Goal: Task Accomplishment & Management: Manage account settings

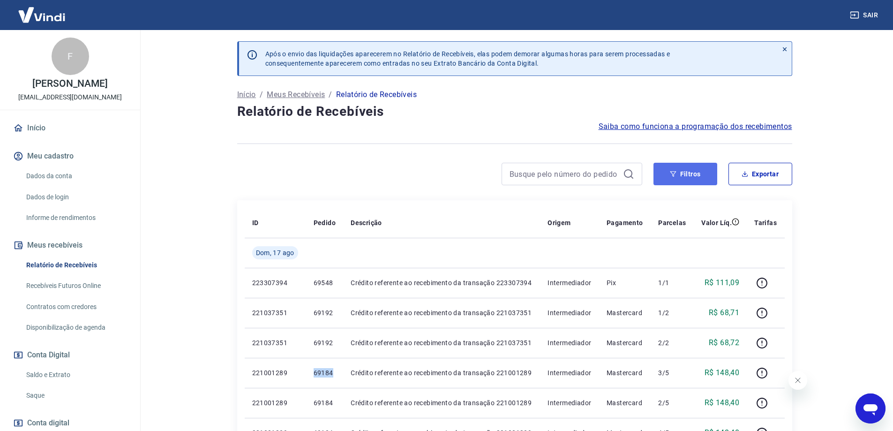
click at [675, 176] on icon "button" at bounding box center [673, 174] width 7 height 7
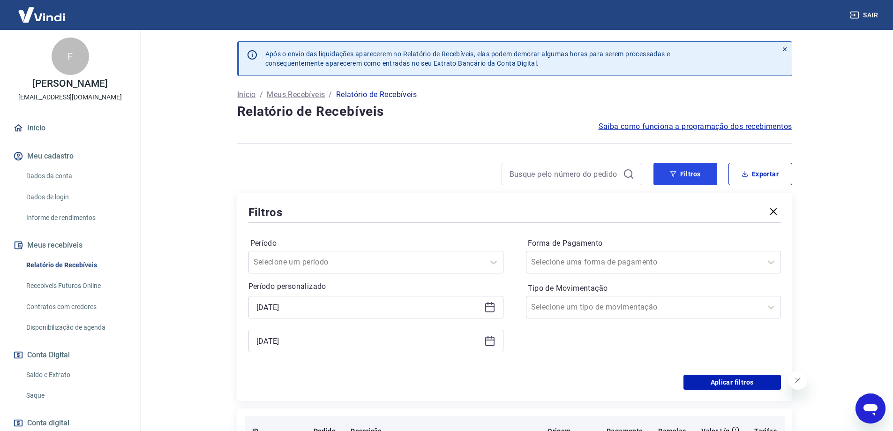
click at [671, 167] on button "Filtros" at bounding box center [686, 174] width 64 height 23
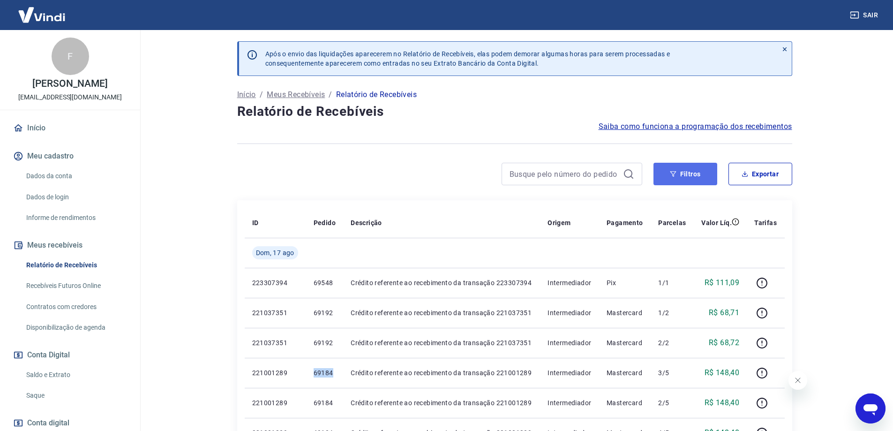
click at [698, 173] on button "Filtros" at bounding box center [686, 174] width 64 height 23
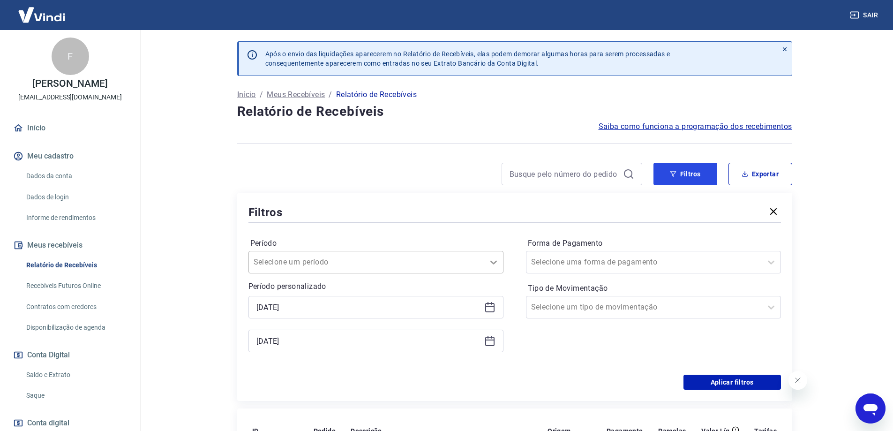
scroll to position [94, 0]
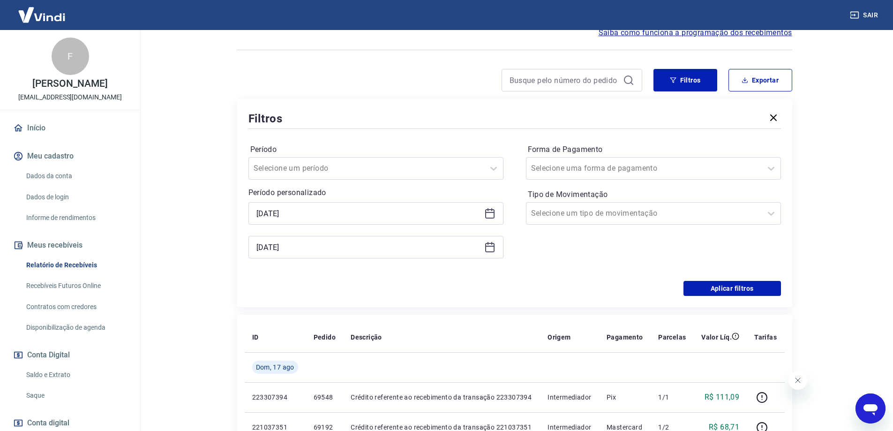
click at [491, 248] on icon at bounding box center [489, 247] width 11 height 11
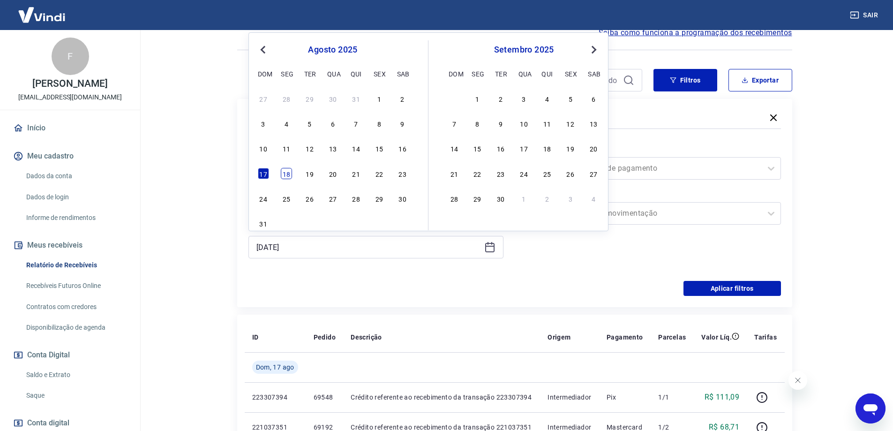
click at [287, 174] on div "18" at bounding box center [286, 173] width 11 height 11
type input "[DATE]"
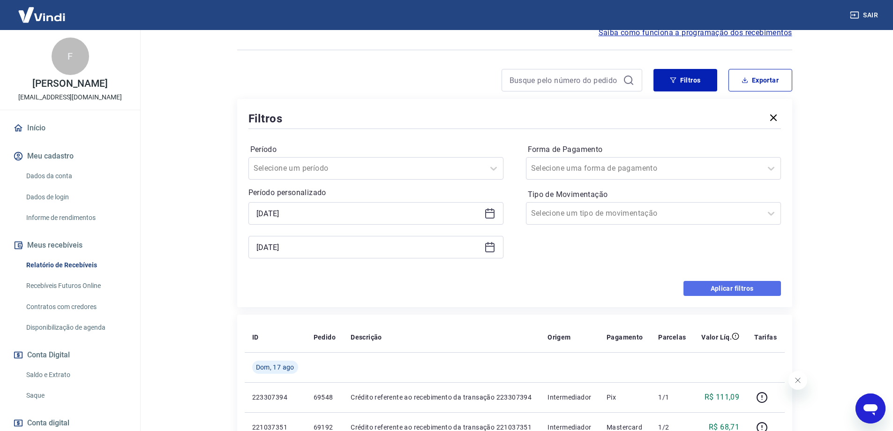
click at [729, 289] on button "Aplicar filtros" at bounding box center [733, 288] width 98 height 15
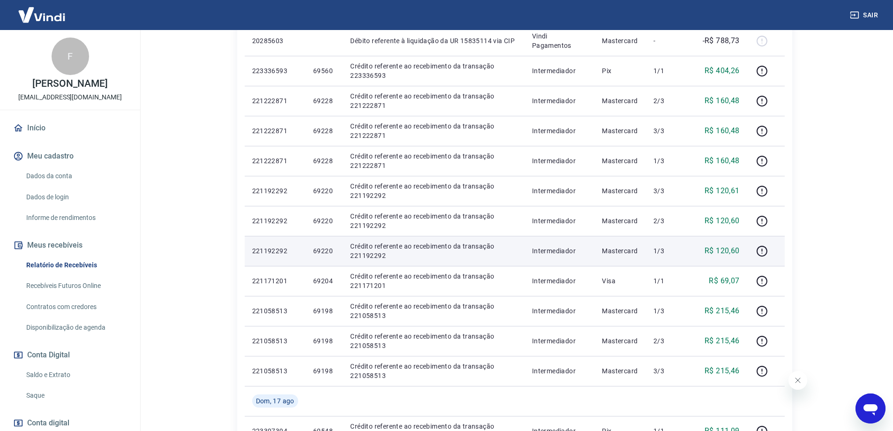
scroll to position [375, 0]
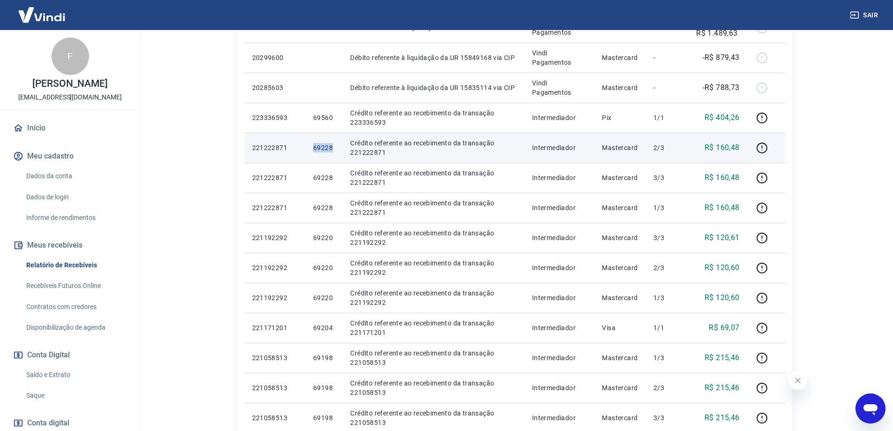
drag, startPoint x: 311, startPoint y: 150, endPoint x: 334, endPoint y: 150, distance: 23.0
click at [334, 150] on td "69228" at bounding box center [324, 148] width 37 height 30
copy p "69228"
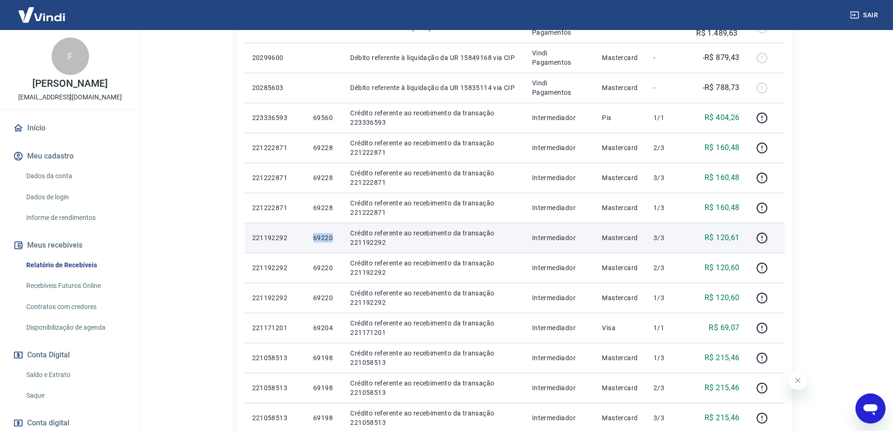
drag, startPoint x: 306, startPoint y: 242, endPoint x: 334, endPoint y: 242, distance: 28.1
click at [334, 242] on td "69220" at bounding box center [324, 238] width 37 height 30
copy p "69220"
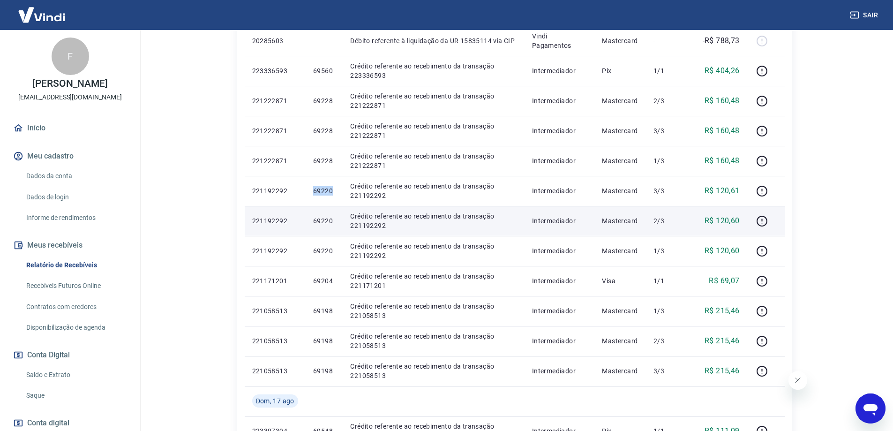
scroll to position [469, 0]
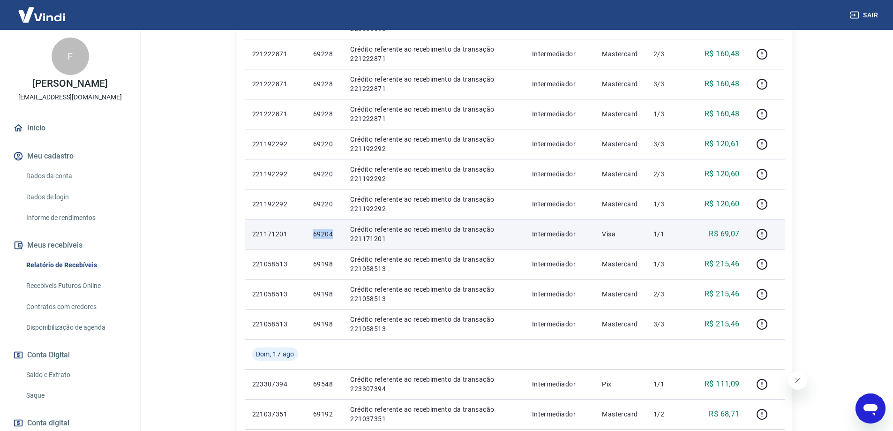
drag, startPoint x: 310, startPoint y: 236, endPoint x: 334, endPoint y: 236, distance: 23.9
click at [334, 236] on td "69204" at bounding box center [324, 234] width 37 height 30
copy p "69204"
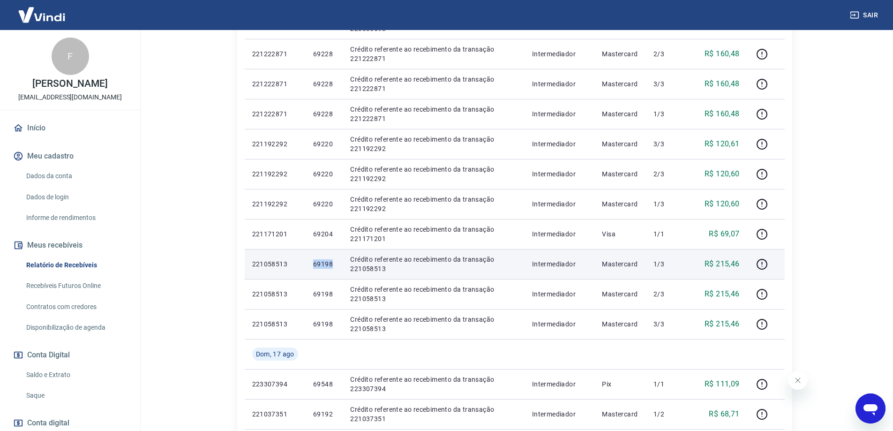
drag, startPoint x: 306, startPoint y: 263, endPoint x: 336, endPoint y: 262, distance: 30.0
click at [336, 262] on td "69198" at bounding box center [324, 264] width 37 height 30
copy p "69198"
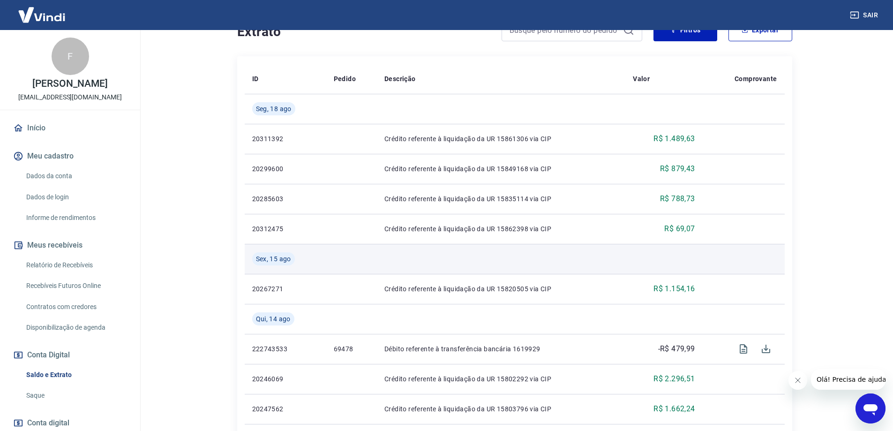
scroll to position [105, 0]
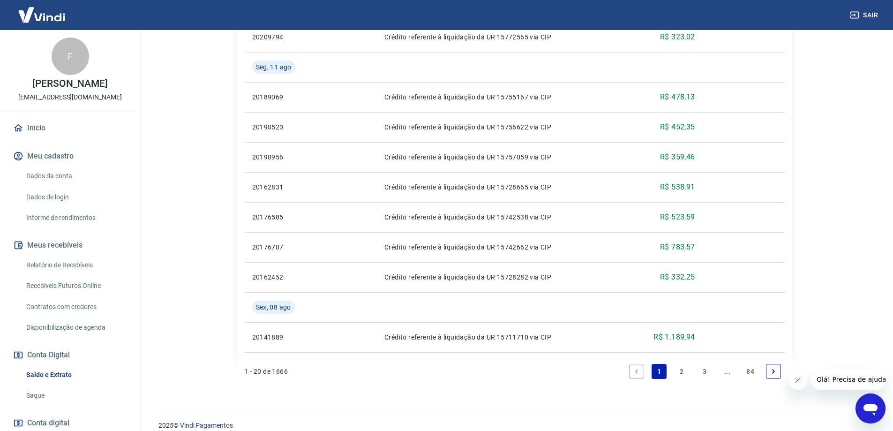
scroll to position [761, 0]
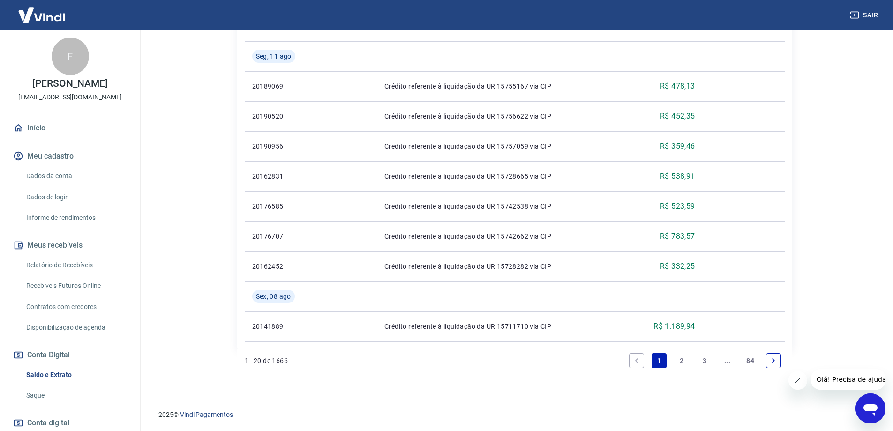
click at [685, 363] on link "2" at bounding box center [682, 360] width 15 height 15
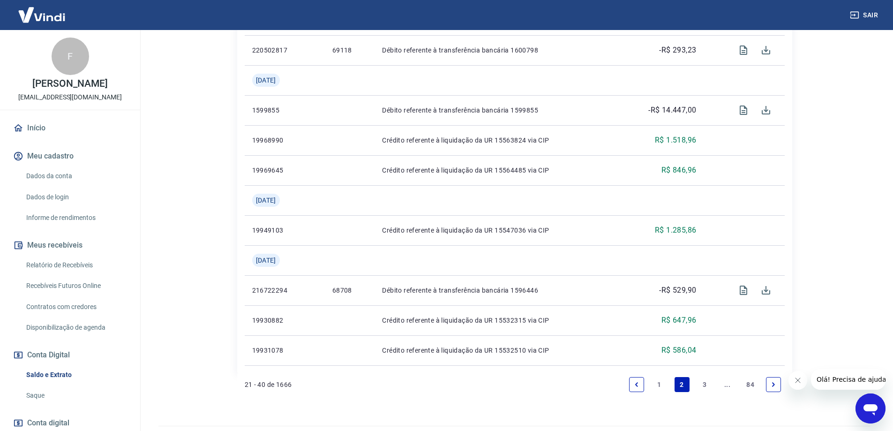
scroll to position [821, 0]
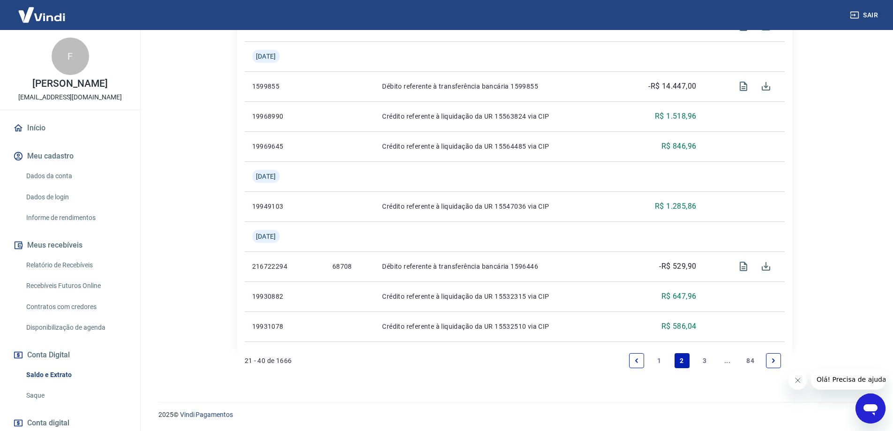
click at [655, 360] on link "1" at bounding box center [659, 360] width 15 height 15
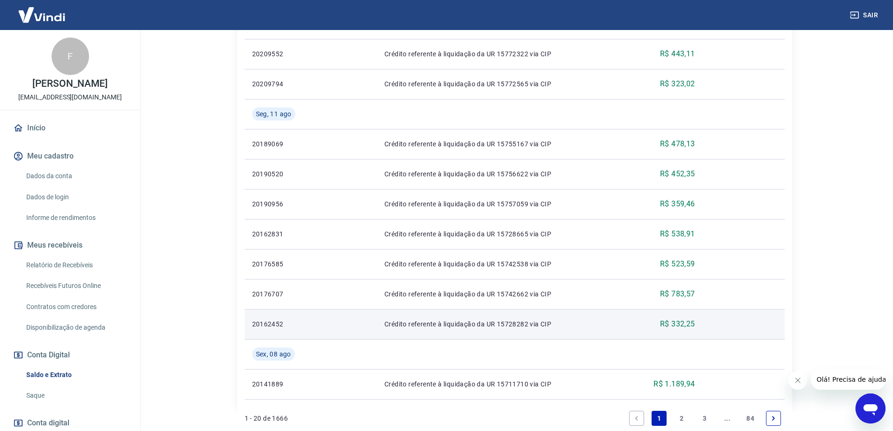
scroll to position [761, 0]
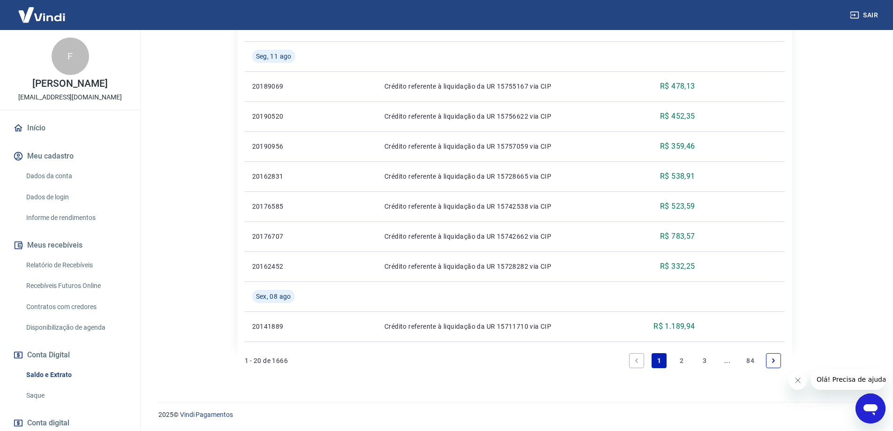
click at [682, 361] on link "2" at bounding box center [682, 360] width 15 height 15
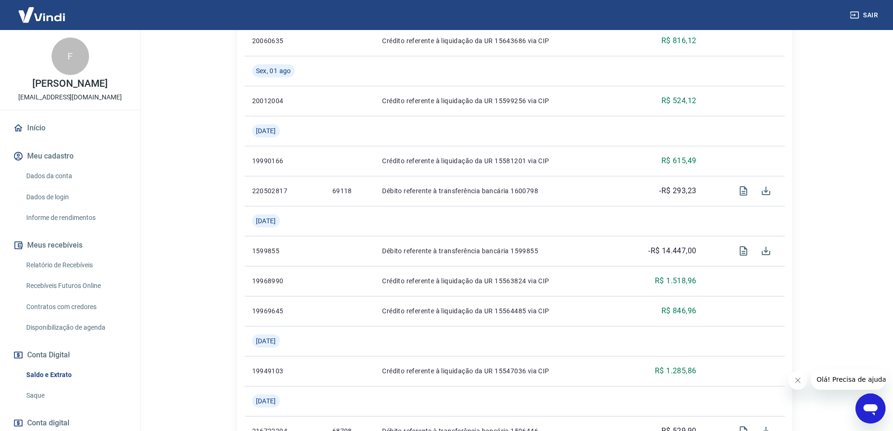
scroll to position [821, 0]
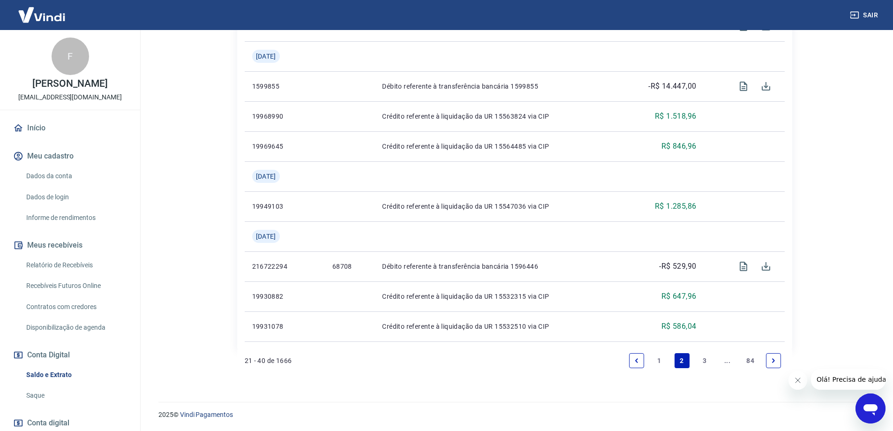
click at [657, 356] on link "1" at bounding box center [659, 360] width 15 height 15
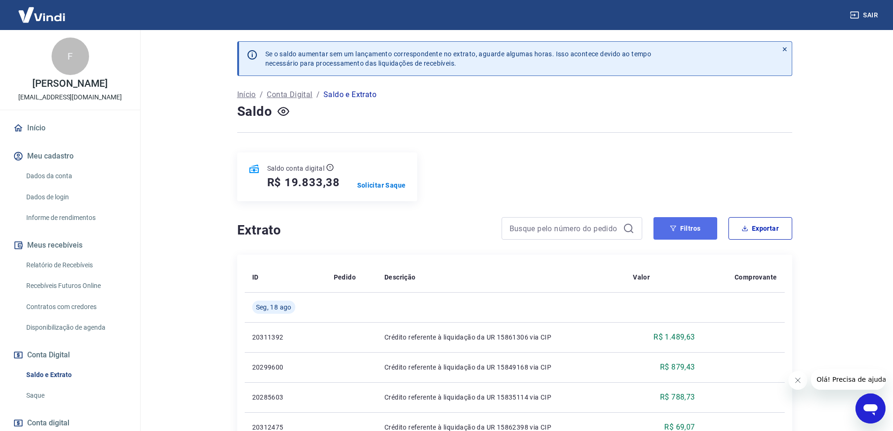
click at [701, 228] on button "Filtros" at bounding box center [686, 228] width 64 height 23
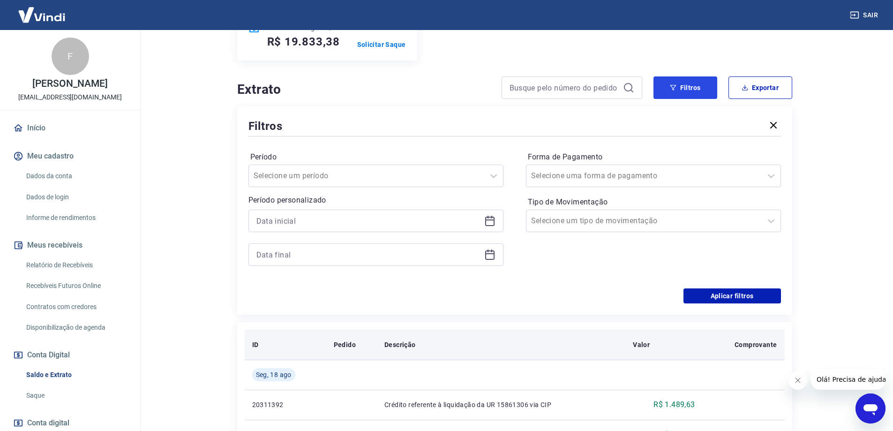
scroll to position [188, 0]
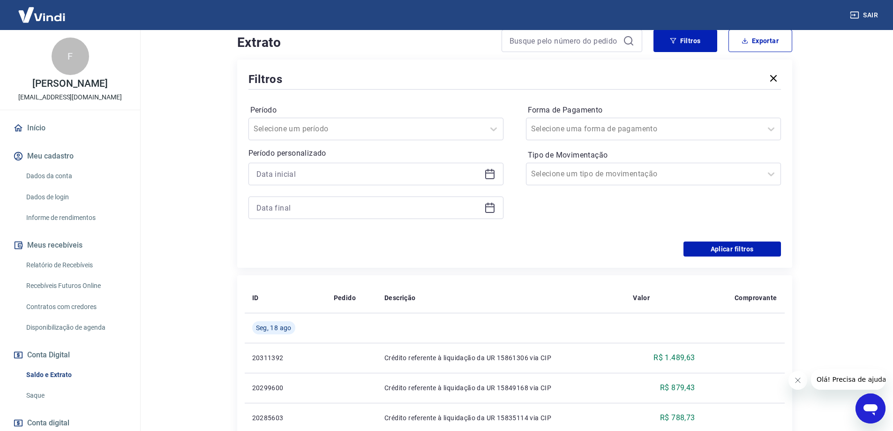
click at [485, 170] on icon at bounding box center [489, 173] width 11 height 11
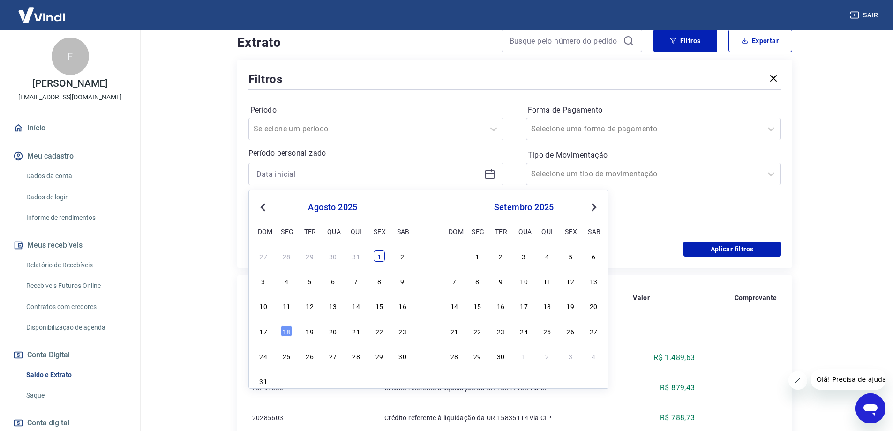
click at [380, 260] on div "1" at bounding box center [379, 255] width 11 height 11
type input "01/08/2025"
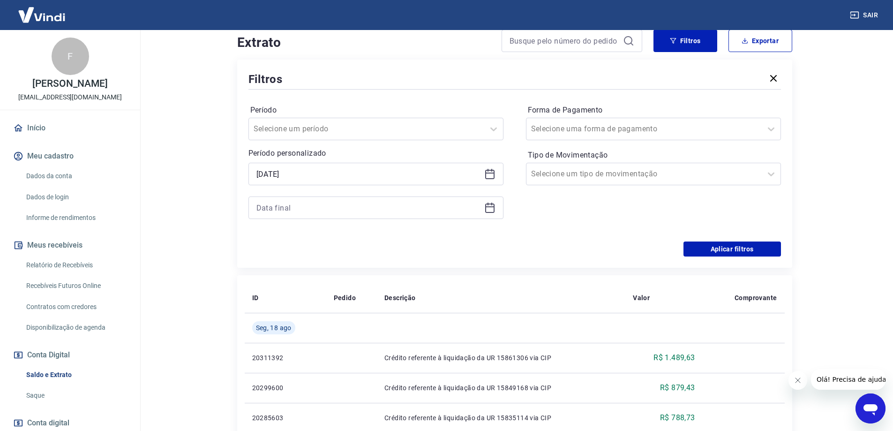
click at [491, 210] on icon at bounding box center [489, 207] width 11 height 11
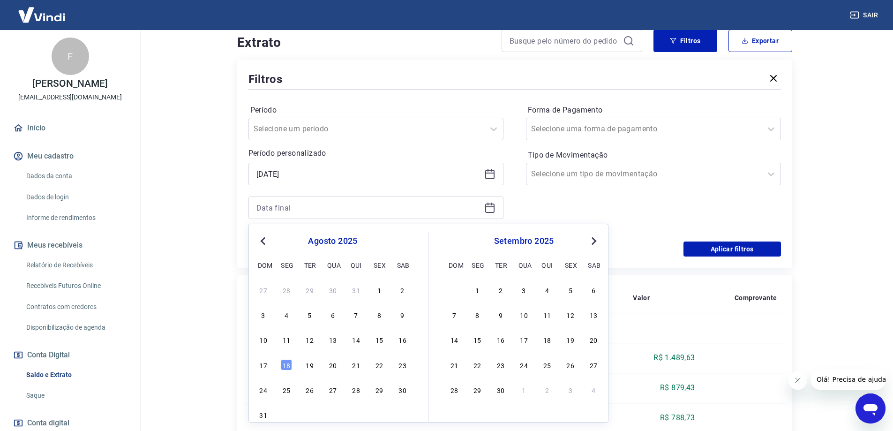
click at [306, 316] on div "5" at bounding box center [309, 314] width 11 height 11
type input "05/08/2025"
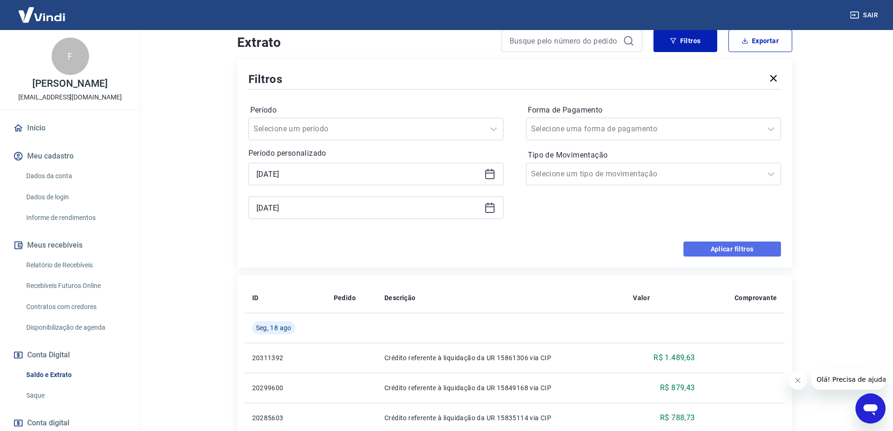
click at [717, 250] on button "Aplicar filtros" at bounding box center [733, 249] width 98 height 15
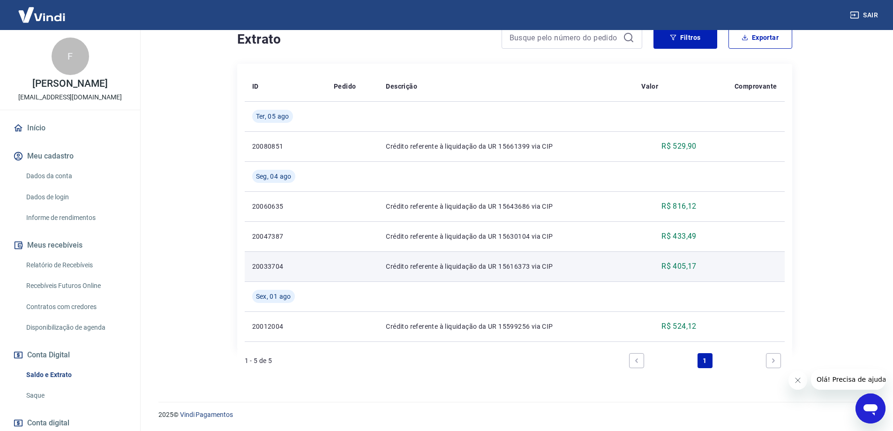
scroll to position [144, 0]
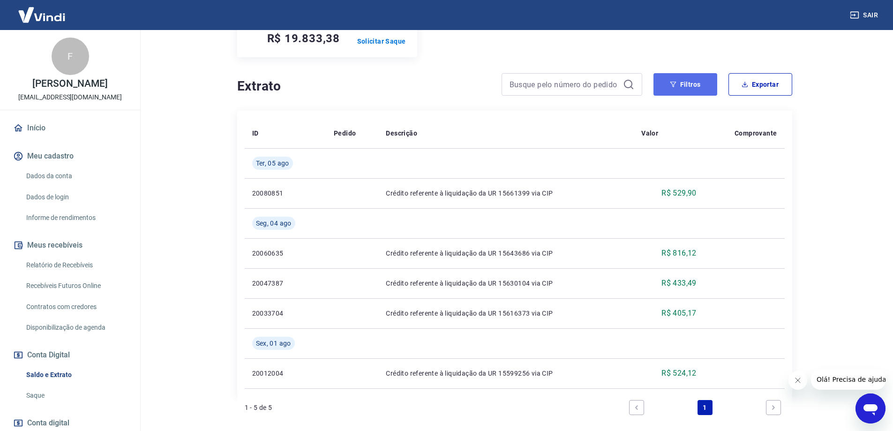
click at [687, 88] on button "Filtros" at bounding box center [686, 84] width 64 height 23
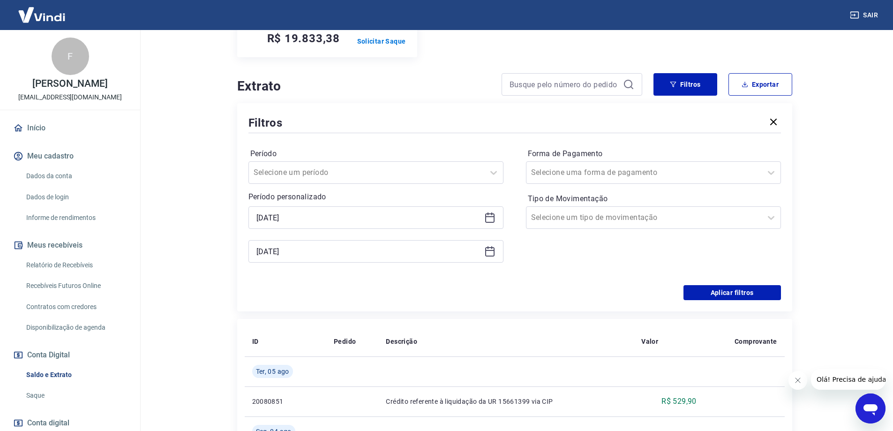
click at [490, 218] on icon at bounding box center [489, 217] width 11 height 11
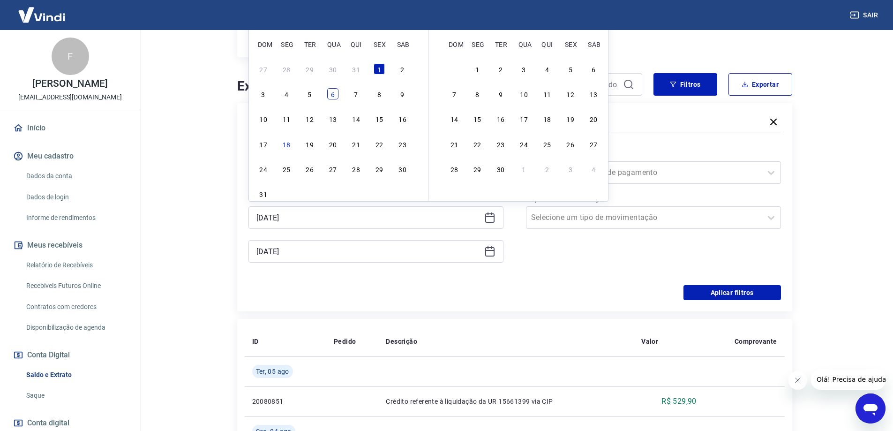
click at [330, 94] on div "6" at bounding box center [332, 93] width 11 height 11
type input "06/08/2025"
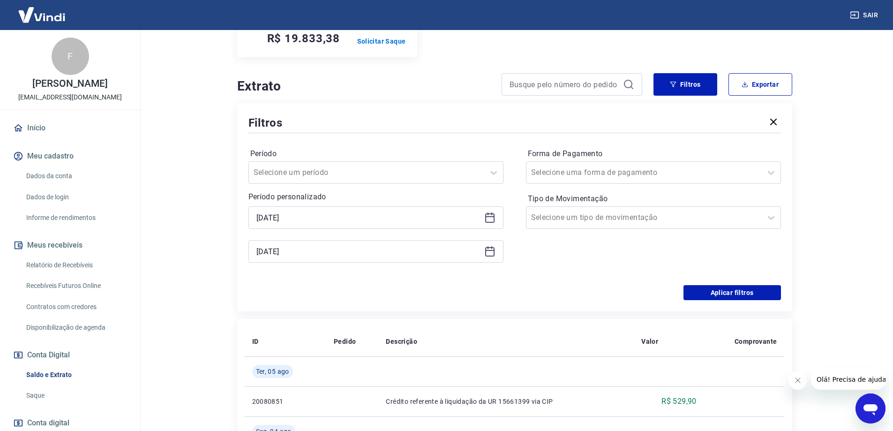
click at [490, 258] on div "05/08/2025" at bounding box center [376, 251] width 255 height 23
click at [489, 248] on icon at bounding box center [489, 251] width 9 height 9
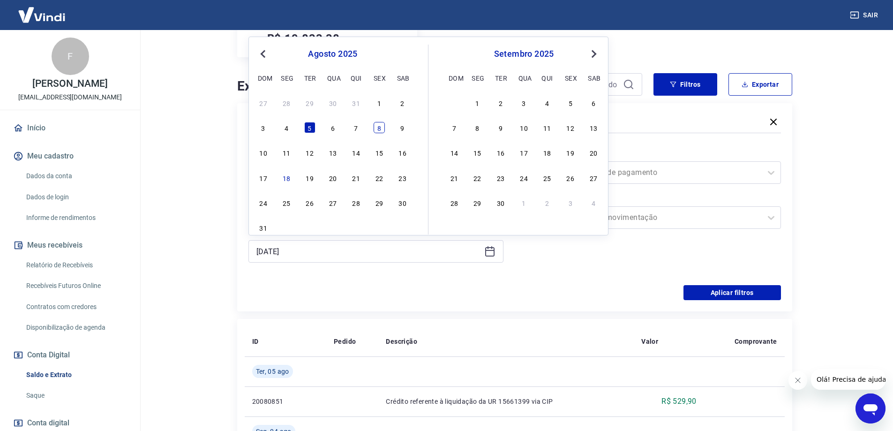
click at [382, 130] on div "8" at bounding box center [379, 127] width 11 height 11
type input "08/08/2025"
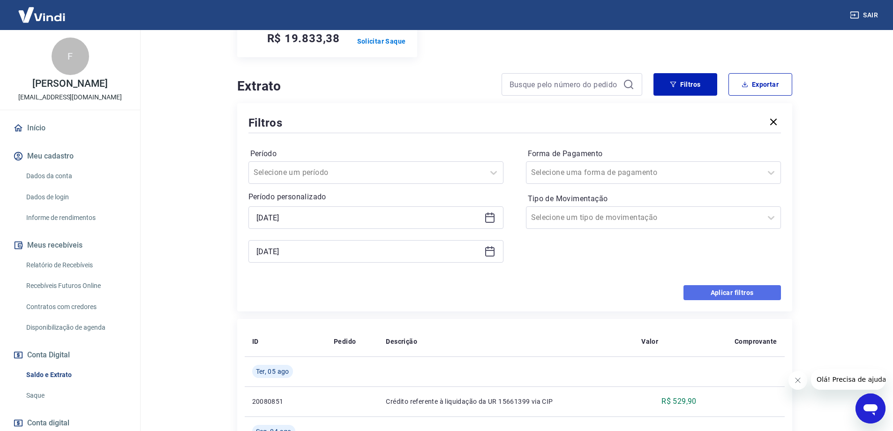
click at [722, 291] on button "Aplicar filtros" at bounding box center [733, 292] width 98 height 15
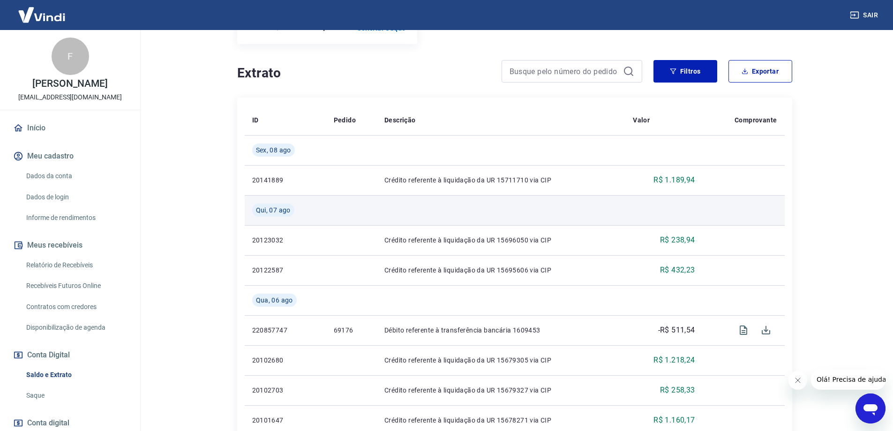
scroll to position [63, 0]
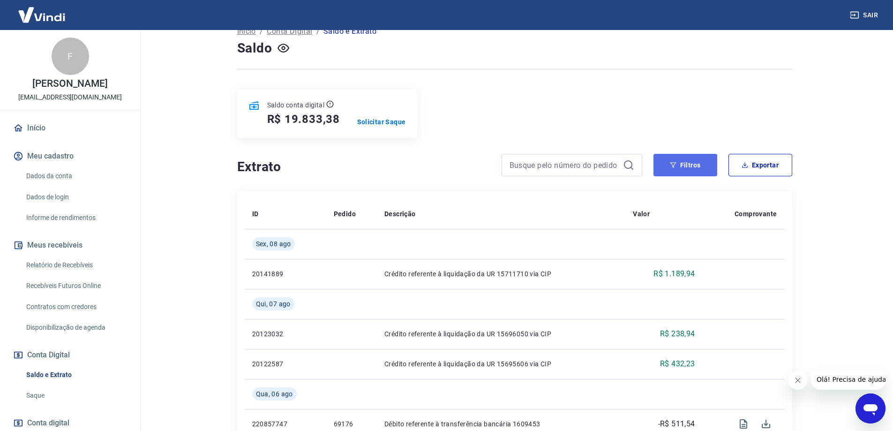
click at [681, 164] on button "Filtros" at bounding box center [686, 165] width 64 height 23
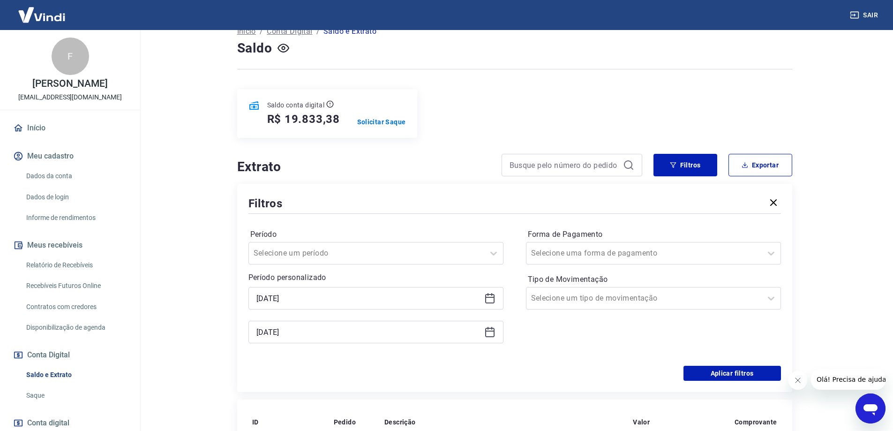
click at [490, 301] on icon at bounding box center [489, 298] width 11 height 11
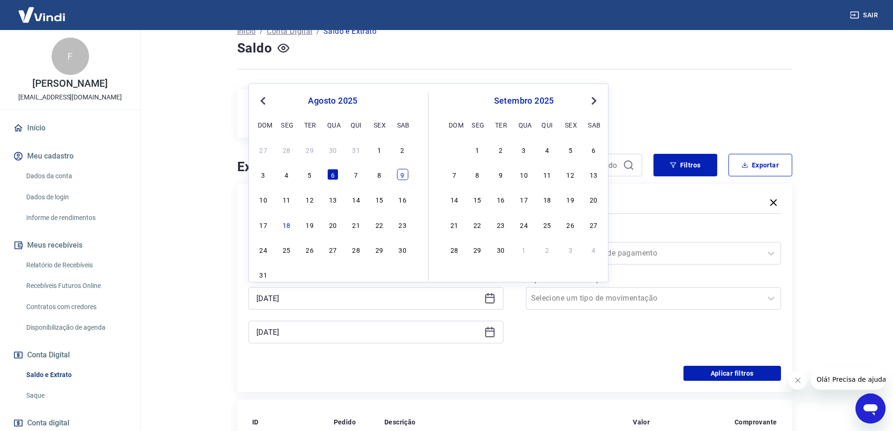
click at [401, 176] on div "9" at bounding box center [402, 174] width 11 height 11
type input "09/08/2025"
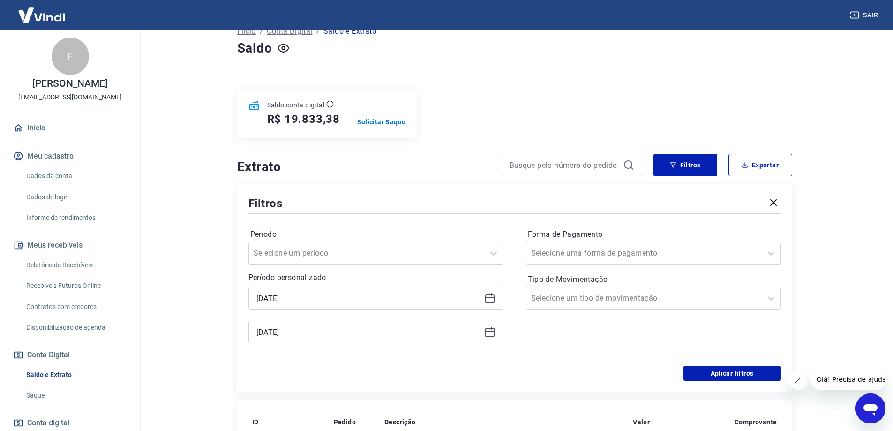
click at [492, 331] on icon at bounding box center [489, 331] width 9 height 1
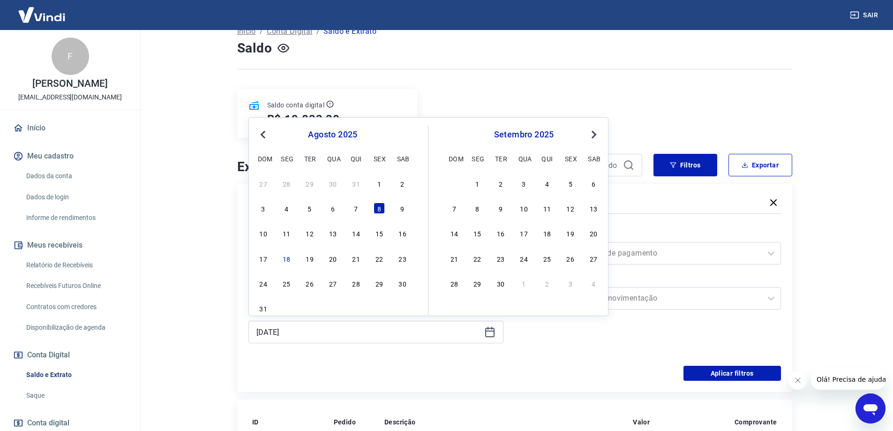
click at [305, 235] on div "12" at bounding box center [309, 232] width 11 height 11
type input "12/08/2025"
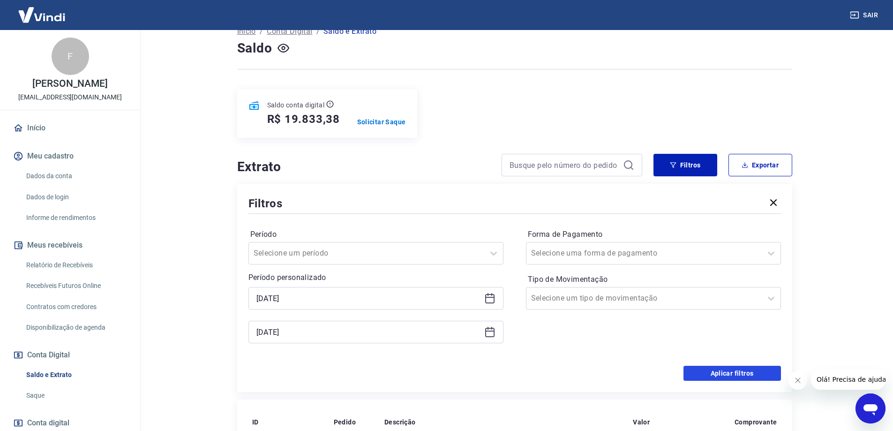
drag, startPoint x: 711, startPoint y: 376, endPoint x: 574, endPoint y: 361, distance: 138.2
click at [711, 375] on button "Aplicar filtros" at bounding box center [733, 373] width 98 height 15
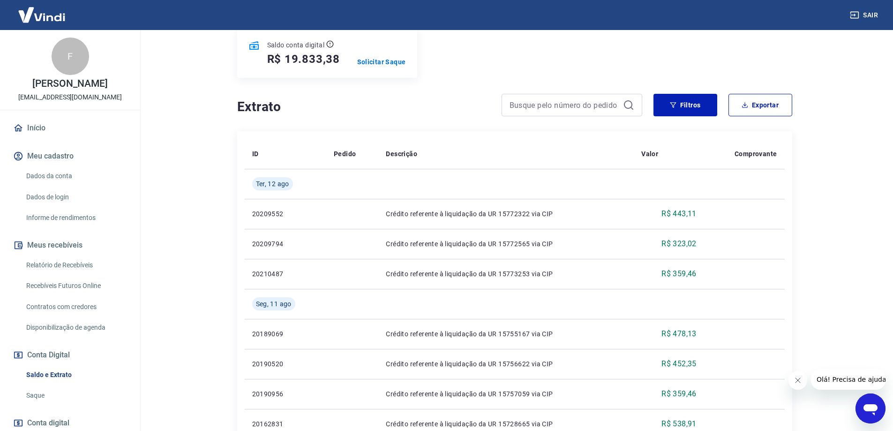
scroll to position [76, 0]
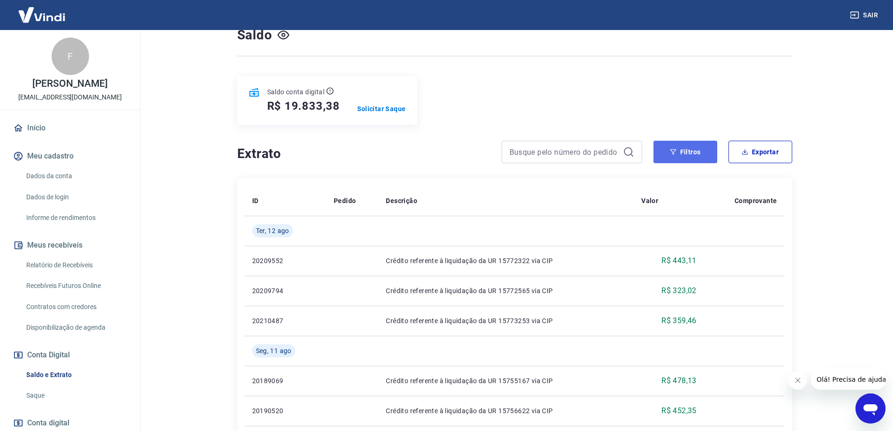
click at [684, 154] on button "Filtros" at bounding box center [686, 152] width 64 height 23
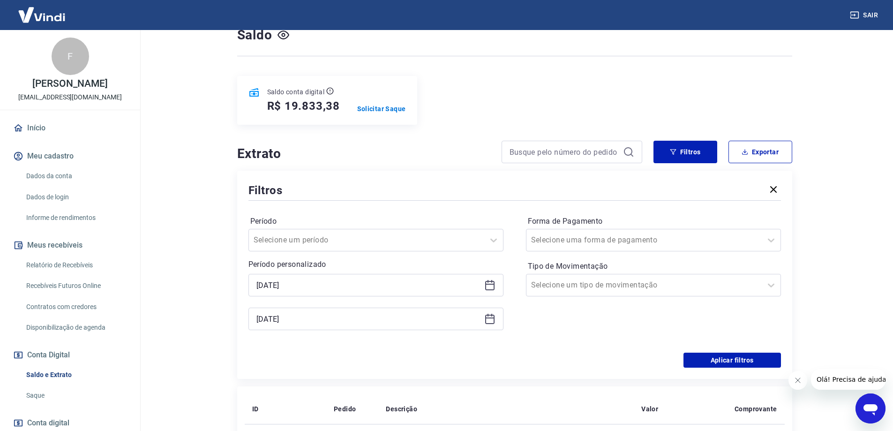
click at [491, 285] on icon at bounding box center [489, 284] width 11 height 11
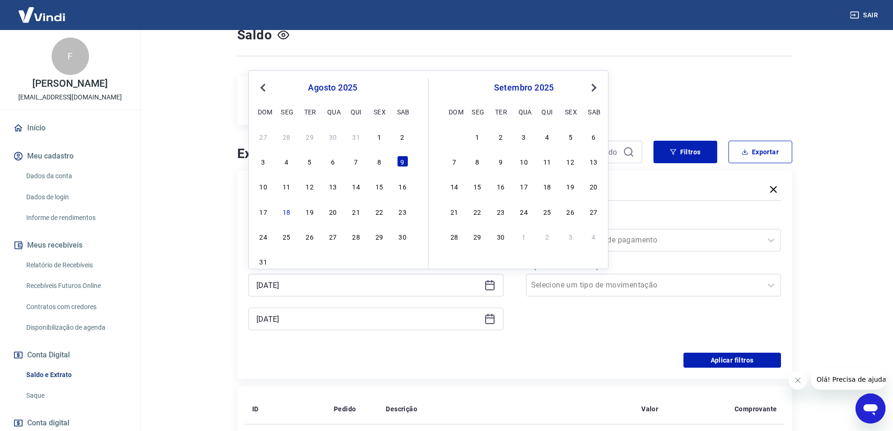
click at [335, 184] on div "13" at bounding box center [332, 186] width 11 height 11
type input "13/08/2025"
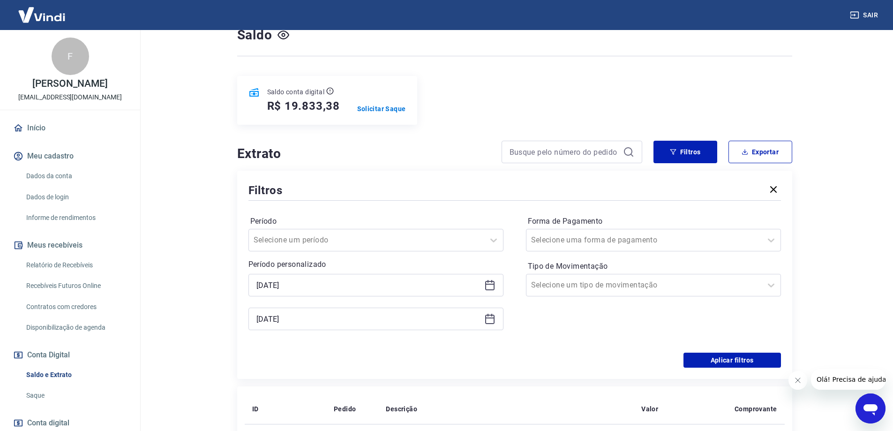
click at [495, 318] on icon at bounding box center [489, 318] width 11 height 11
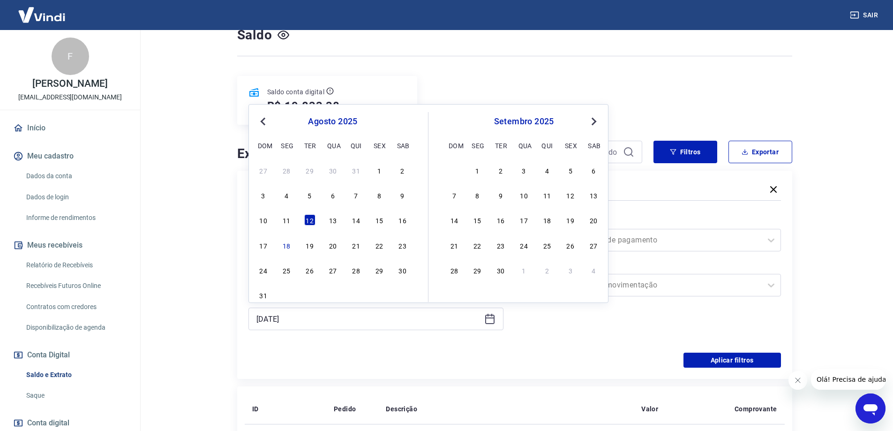
click at [381, 222] on div "15" at bounding box center [379, 219] width 11 height 11
type input "15/08/2025"
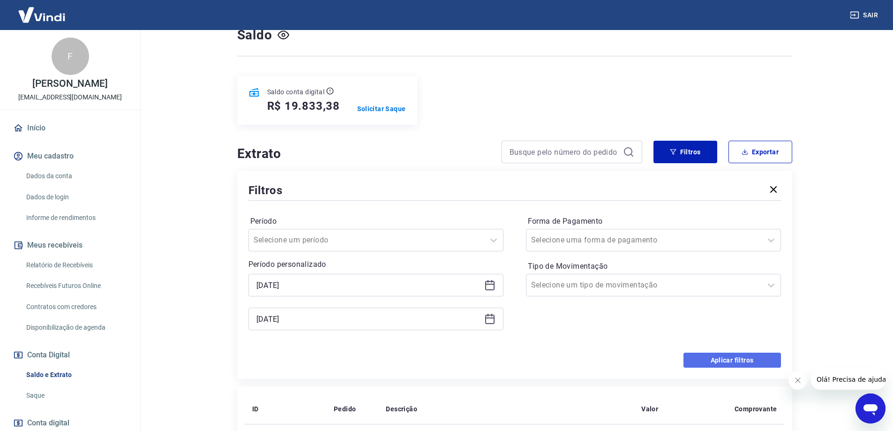
click at [734, 364] on button "Aplicar filtros" at bounding box center [733, 360] width 98 height 15
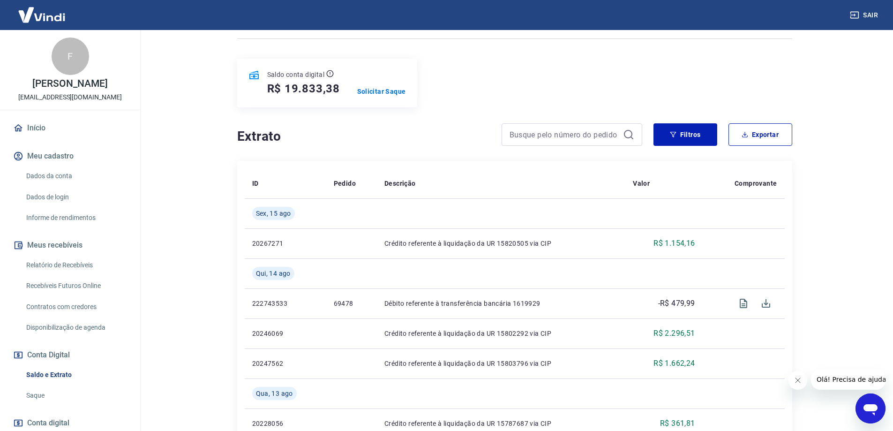
scroll to position [141, 0]
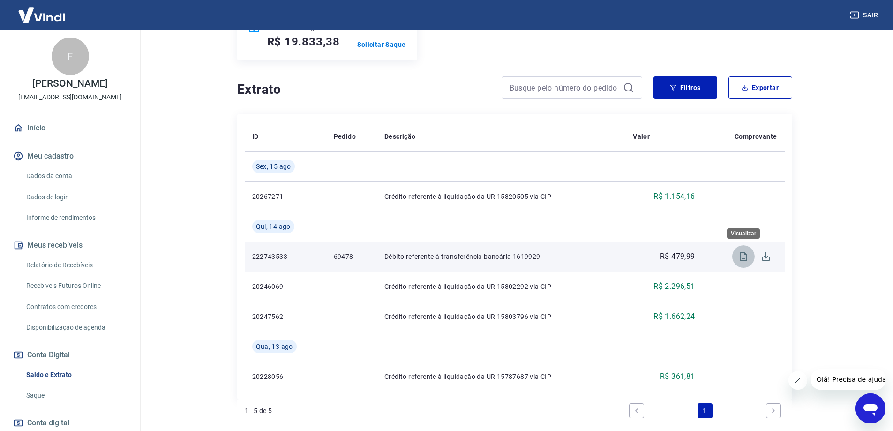
click at [741, 258] on icon "Visualizar" at bounding box center [743, 256] width 11 height 11
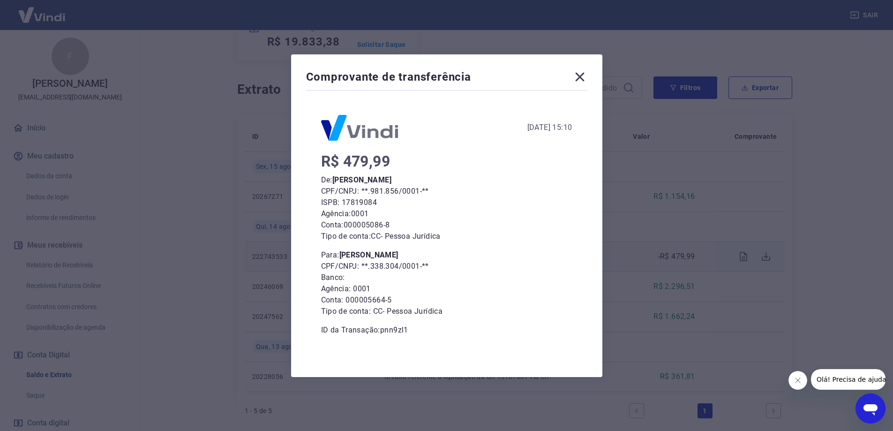
click at [583, 76] on icon at bounding box center [579, 76] width 9 height 9
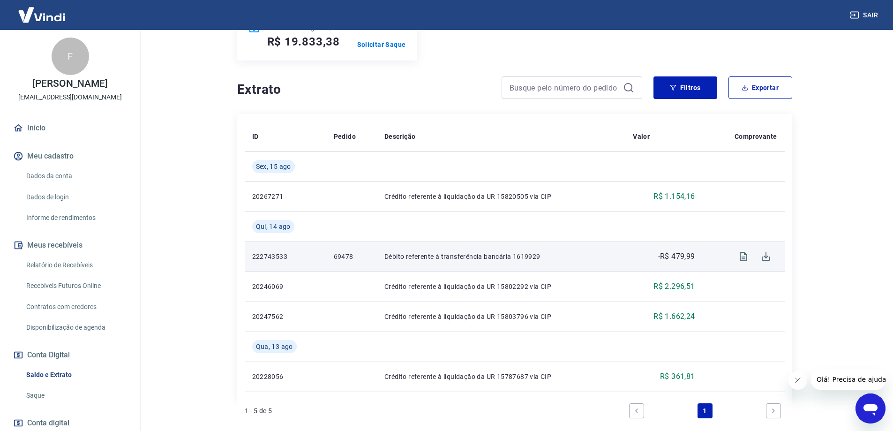
scroll to position [94, 0]
